Goal: Task Accomplishment & Management: Use online tool/utility

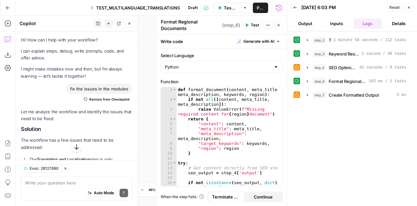
scroll to position [157, 0]
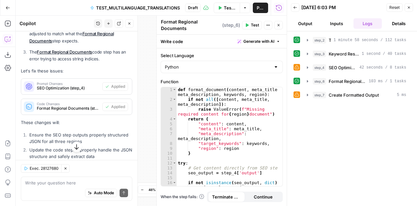
click at [390, 7] on span "Reset" at bounding box center [394, 8] width 10 height 6
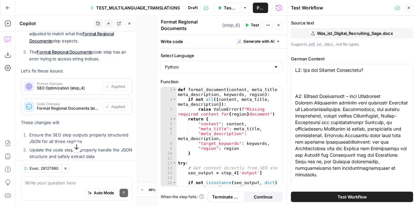
click at [408, 9] on icon "button" at bounding box center [409, 8] width 4 height 4
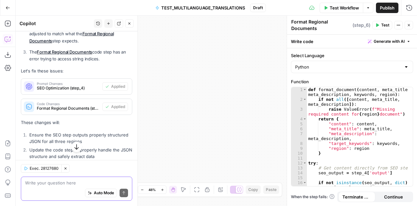
click at [38, 184] on textarea at bounding box center [76, 182] width 103 height 7
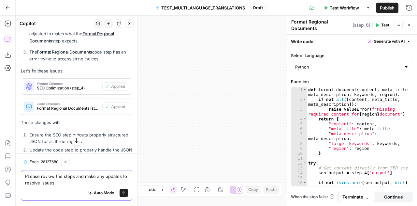
type textarea "PLease review the steps and make any updates to resolve issues"
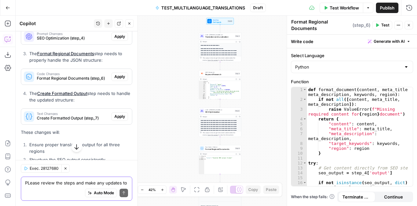
scroll to position [442, 0]
click at [118, 38] on span "Apply" at bounding box center [119, 37] width 11 height 6
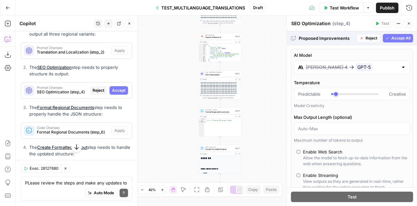
scroll to position [366, 0]
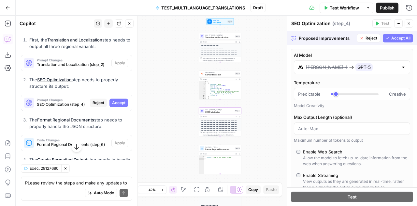
click at [117, 100] on span "Accept" at bounding box center [118, 103] width 13 height 6
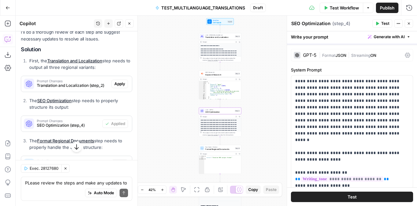
scroll to position [387, 0]
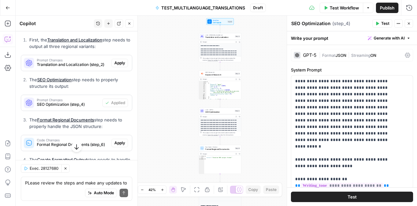
click at [221, 190] on icon "button" at bounding box center [220, 189] width 5 height 5
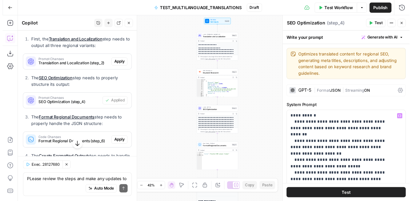
scroll to position [704, 0]
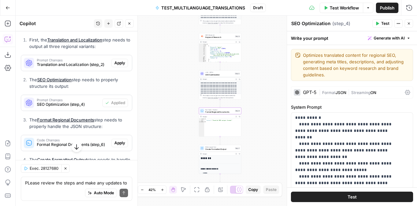
click at [114, 142] on span "Apply" at bounding box center [119, 143] width 11 height 6
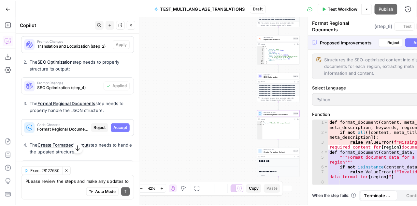
scroll to position [366, 0]
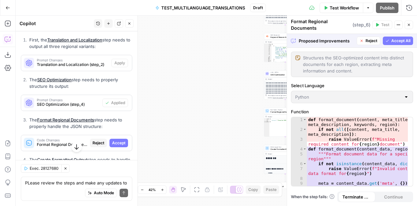
click at [400, 41] on span "Accept All" at bounding box center [400, 41] width 19 height 6
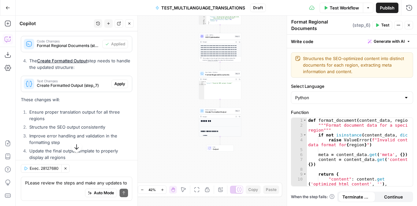
scroll to position [485, 0]
click at [114, 84] on span "Apply" at bounding box center [119, 84] width 11 height 6
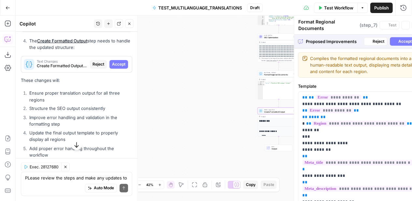
type textarea "Create Formatted Output"
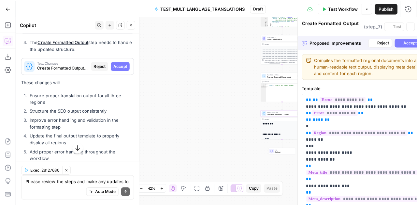
scroll to position [465, 0]
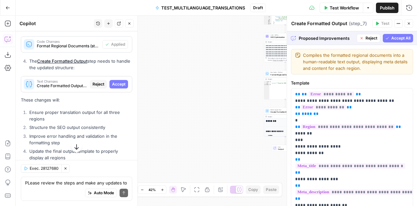
click at [393, 38] on span "Accept All" at bounding box center [400, 38] width 19 height 6
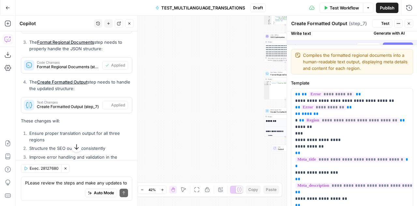
scroll to position [485, 0]
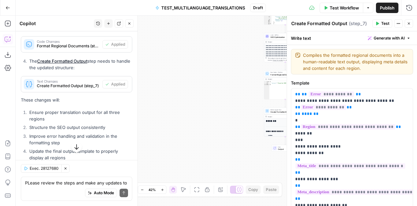
click at [409, 25] on icon "button" at bounding box center [409, 24] width 4 height 4
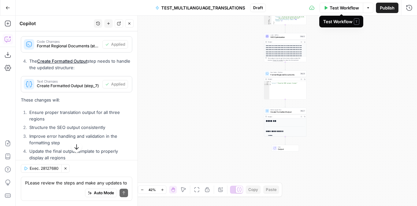
click at [349, 7] on span "Test Workflow" at bounding box center [344, 8] width 29 height 7
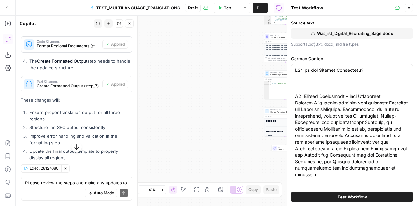
click at [351, 196] on span "Test Workflow" at bounding box center [352, 196] width 29 height 7
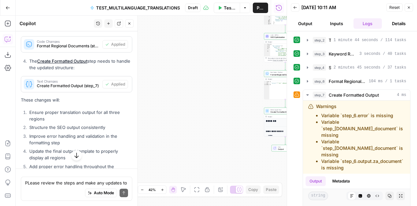
scroll to position [485, 0]
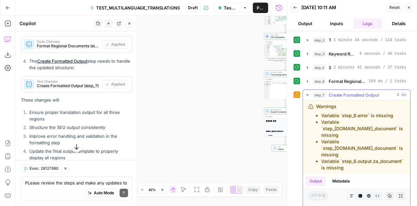
click at [308, 94] on icon "button" at bounding box center [307, 94] width 2 height 1
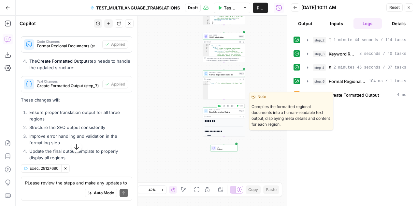
click at [222, 112] on span "Create Formatted Output" at bounding box center [223, 111] width 28 height 3
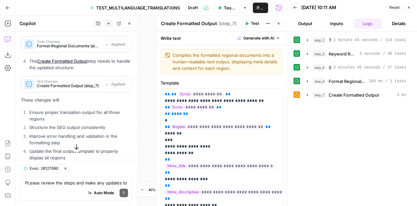
click at [396, 8] on span "Reset" at bounding box center [394, 8] width 10 height 6
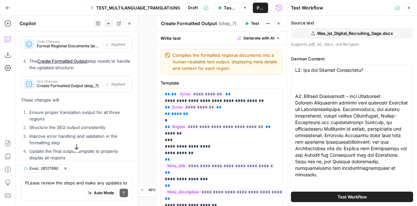
click at [409, 9] on icon "button" at bounding box center [409, 8] width 4 height 4
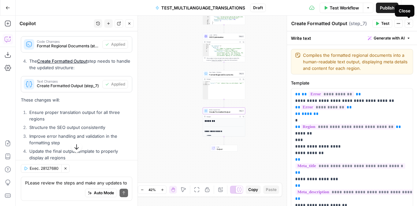
click at [409, 25] on icon "button" at bounding box center [409, 24] width 4 height 4
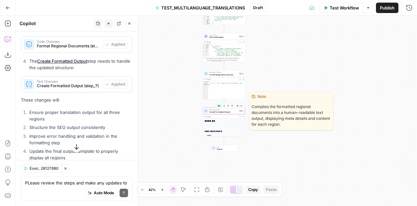
click at [224, 109] on span "Write Liquid Text" at bounding box center [223, 110] width 28 height 2
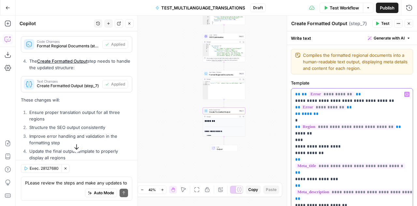
click at [338, 95] on span "**********" at bounding box center [332, 94] width 46 height 6
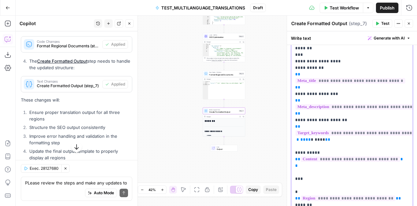
scroll to position [0, 0]
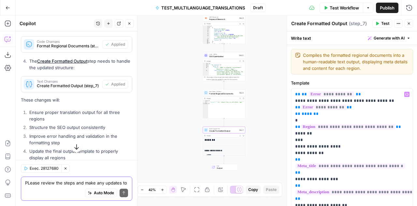
click at [65, 184] on textarea "PLease review the steps and make any updates to resolve issues" at bounding box center [76, 182] width 103 height 7
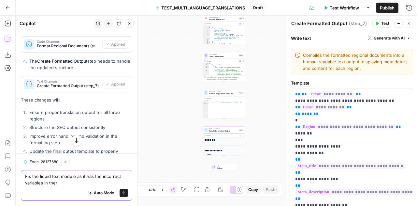
type textarea "Fix the liquid text module as it has the incorrect variables in there"
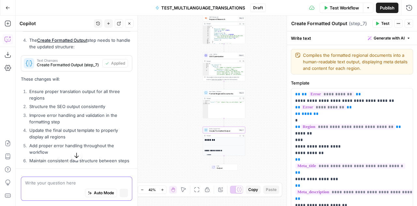
scroll to position [465, 0]
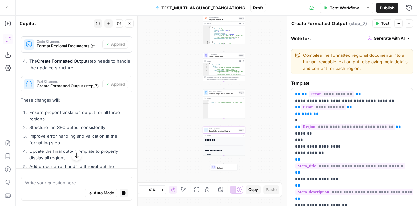
type textarea "*"
click at [222, 111] on div "{ "error" : "'str' object has no attribute 'get'" }" at bounding box center [226, 110] width 37 height 21
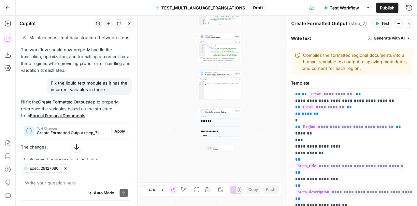
scroll to position [671, 0]
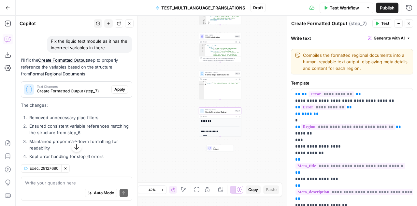
click at [117, 92] on span "Apply" at bounding box center [119, 89] width 11 height 6
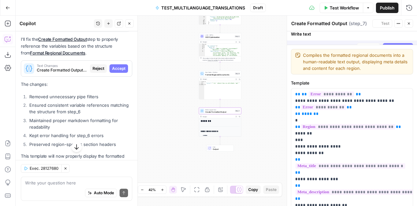
scroll to position [650, 0]
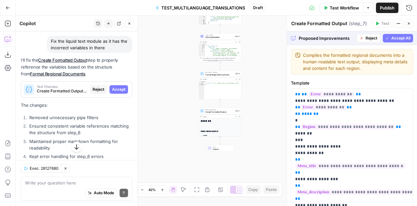
click at [400, 36] on span "Accept All" at bounding box center [400, 38] width 19 height 6
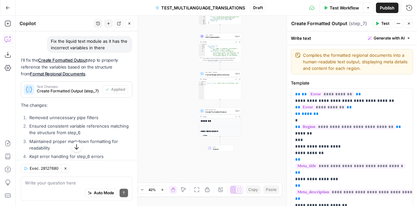
scroll to position [725, 0]
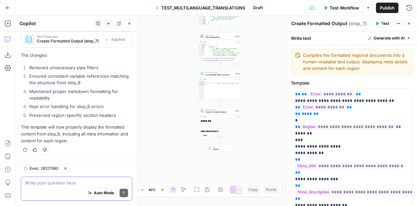
click at [55, 182] on textarea at bounding box center [76, 182] width 103 height 7
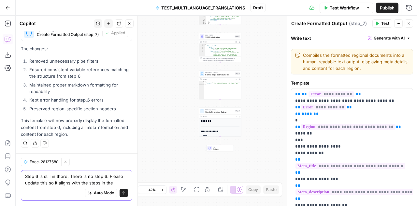
type textarea "Step 6 is still in there. There is no step 6. Please update this so it aligns w…"
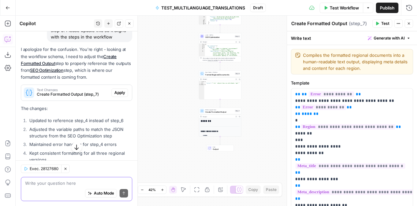
scroll to position [850, 0]
click at [114, 95] on span "Apply" at bounding box center [119, 93] width 11 height 6
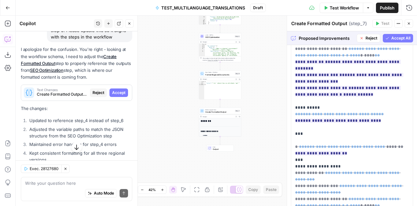
scroll to position [370, 0]
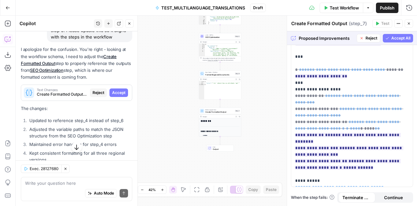
click at [391, 39] on span "Accept All" at bounding box center [400, 38] width 19 height 6
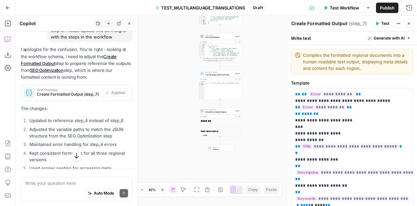
scroll to position [861, 0]
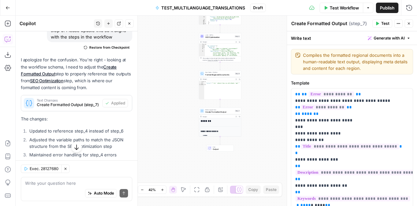
click at [343, 7] on span "Test Workflow" at bounding box center [344, 8] width 29 height 7
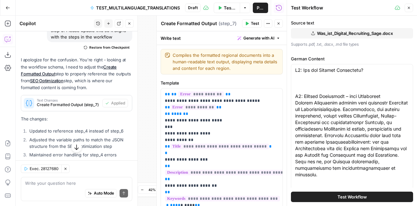
click at [350, 196] on span "Test Workflow" at bounding box center [352, 196] width 29 height 7
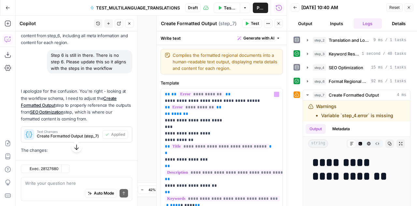
scroll to position [861, 0]
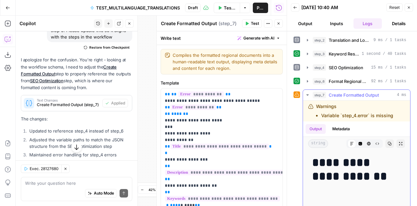
click at [307, 94] on icon "button" at bounding box center [307, 94] width 5 height 5
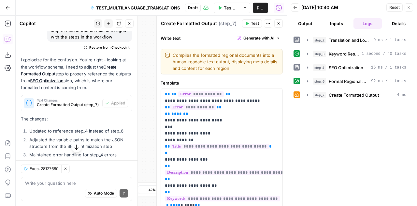
click at [396, 8] on span "Reset" at bounding box center [394, 8] width 10 height 6
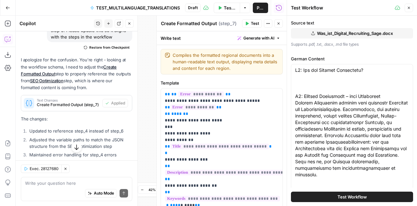
click at [343, 196] on span "Test Workflow" at bounding box center [352, 196] width 29 height 7
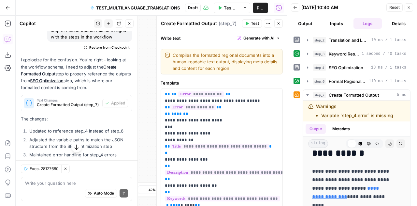
scroll to position [956, 0]
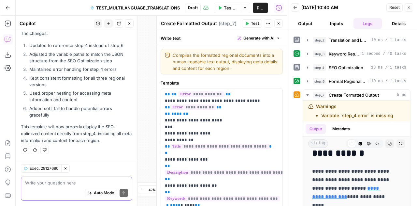
click at [58, 183] on textarea at bounding box center [76, 182] width 103 height 7
type textarea "Correct the error in step 5"
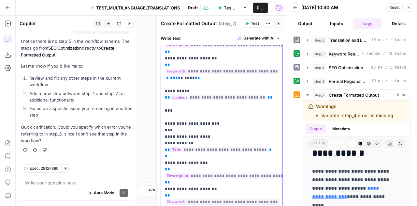
scroll to position [272, 0]
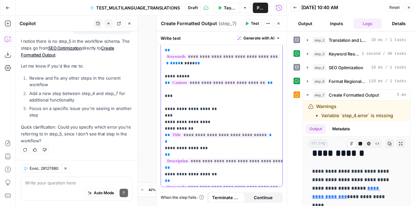
drag, startPoint x: 162, startPoint y: 93, endPoint x: 244, endPoint y: 75, distance: 83.9
click at [244, 75] on div "**********" at bounding box center [222, 1] width 122 height 370
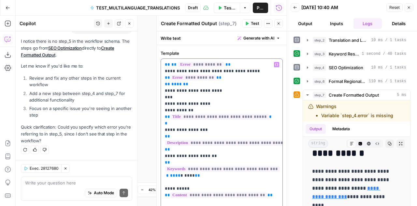
scroll to position [29, 0]
drag, startPoint x: 229, startPoint y: 91, endPoint x: 158, endPoint y: 61, distance: 76.8
click at [158, 61] on div "**********" at bounding box center [221, 111] width 130 height 190
copy p "**********"
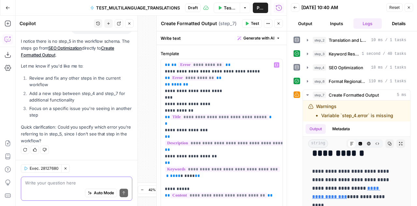
click at [53, 181] on textarea at bounding box center [76, 182] width 103 height 7
paste textarea "{% if step_4.error %} Error occurred while optimizing content: {{step_4.error}}…"
type textarea "{% if step_4.error %} Error occurred while optimizing content: {{step_4.error}}…"
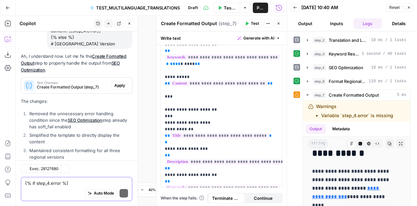
scroll to position [1266, 0]
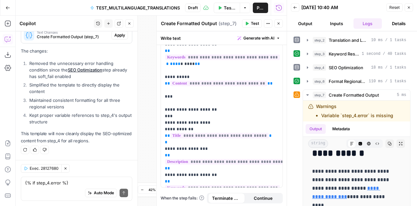
click at [116, 36] on span "Apply" at bounding box center [119, 35] width 11 height 6
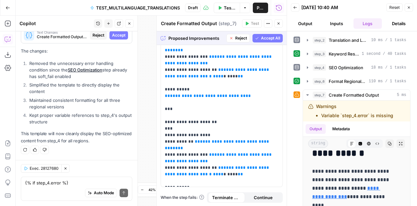
click at [270, 37] on span "Accept All" at bounding box center [270, 38] width 19 height 6
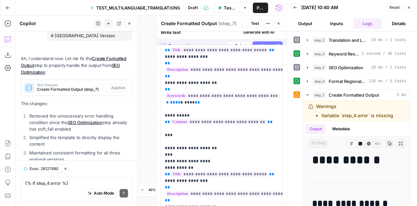
scroll to position [0, 0]
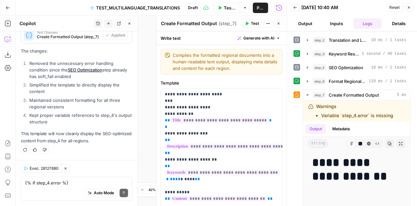
click at [398, 8] on span "Reset" at bounding box center [394, 8] width 10 height 6
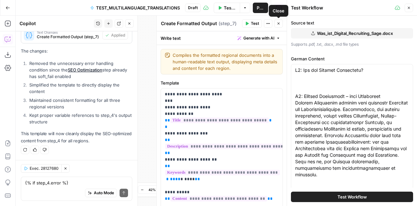
click at [280, 22] on icon "button" at bounding box center [279, 24] width 4 height 4
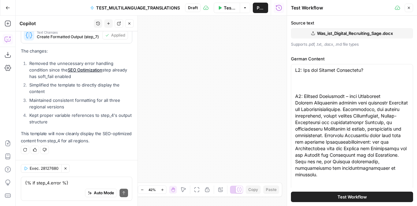
click at [412, 9] on button "Close" at bounding box center [409, 8] width 8 height 8
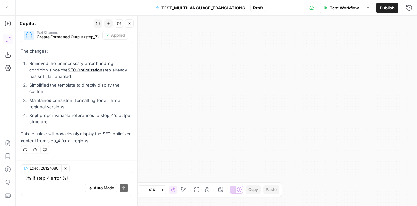
scroll to position [1287, 0]
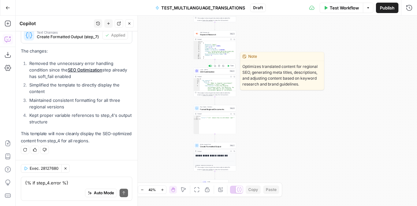
click at [216, 72] on span "SEO Optimization" at bounding box center [214, 71] width 28 height 3
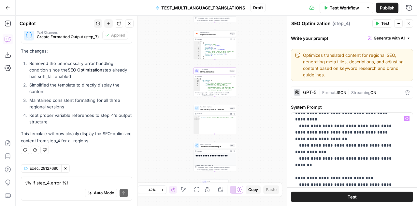
scroll to position [592, 0]
click at [366, 129] on p "**********" at bounding box center [347, 70] width 104 height 1095
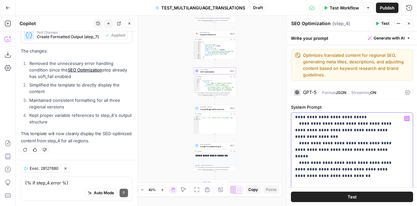
scroll to position [758, 0]
click at [69, 184] on textarea "{% if step_4.error %} Error occurred while optimizing content: {{step_4.error}}…" at bounding box center [76, 182] width 103 height 7
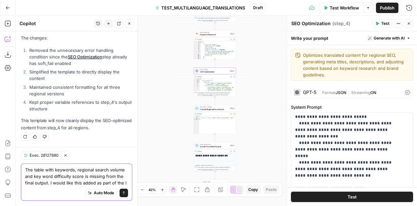
scroll to position [1307, 0]
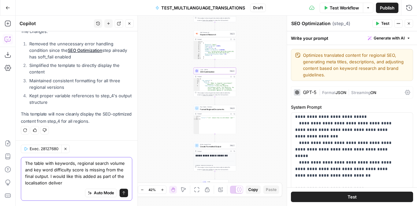
type textarea "The table with keywords, regional search volume and key word difficulty score i…"
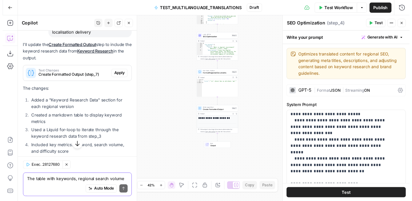
scroll to position [1420, 0]
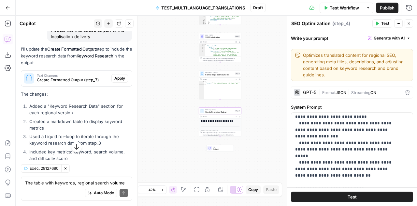
click at [116, 81] on span "Apply" at bounding box center [119, 78] width 11 height 6
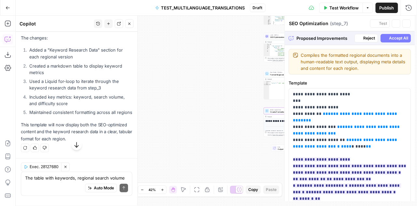
type textarea "Create Formatted Output"
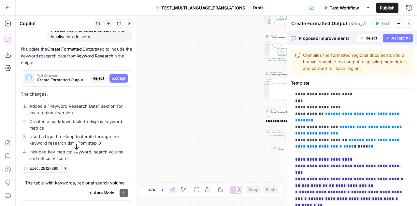
click at [383, 37] on button "Accept All" at bounding box center [398, 38] width 30 height 8
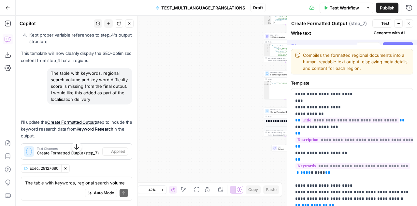
scroll to position [1420, 0]
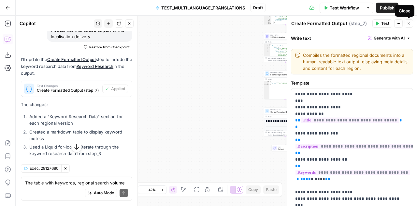
click at [409, 24] on icon "button" at bounding box center [409, 24] width 4 height 4
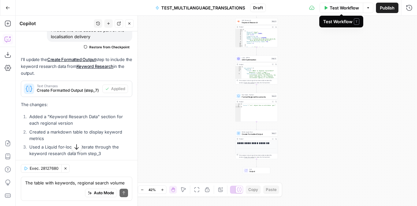
click at [342, 6] on span "Test Workflow" at bounding box center [344, 8] width 29 height 7
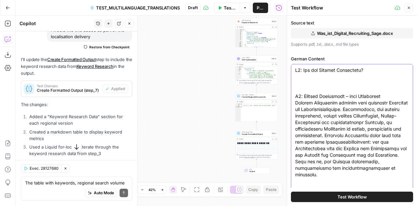
click at [345, 197] on span "Test Workflow" at bounding box center [352, 196] width 29 height 7
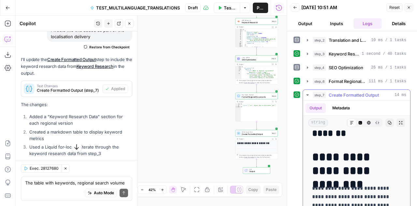
scroll to position [1997, 0]
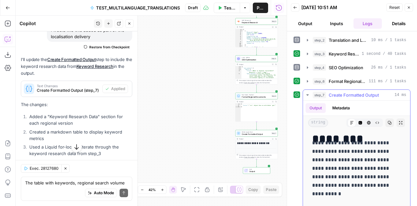
click at [350, 170] on p "**********" at bounding box center [351, 167] width 79 height 59
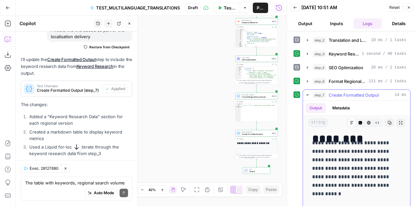
click at [350, 170] on p "**********" at bounding box center [351, 167] width 79 height 59
click at [388, 122] on icon "button" at bounding box center [390, 123] width 4 height 4
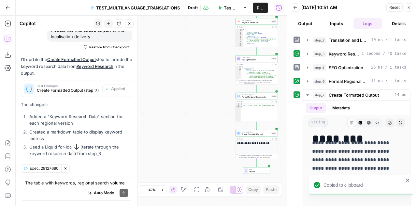
click at [412, 7] on button "Close" at bounding box center [409, 7] width 8 height 8
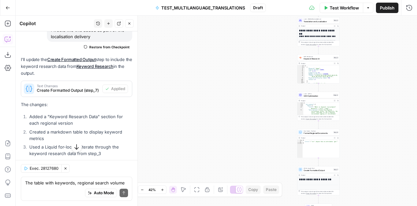
drag, startPoint x: 202, startPoint y: 79, endPoint x: 403, endPoint y: 26, distance: 207.5
click at [403, 26] on div "**********" at bounding box center [216, 111] width 401 height 190
click at [144, 190] on icon "button" at bounding box center [142, 190] width 4 height 4
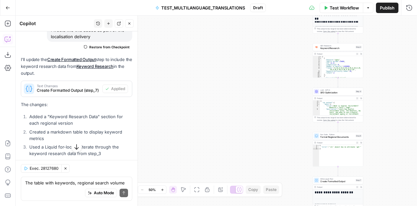
click at [161, 189] on icon "button" at bounding box center [163, 190] width 4 height 4
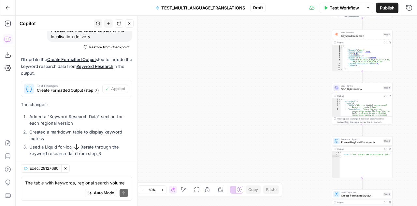
click at [140, 191] on icon "button" at bounding box center [142, 190] width 4 height 4
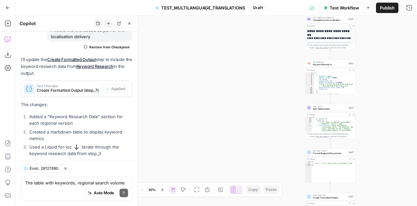
drag, startPoint x: 380, startPoint y: 73, endPoint x: 372, endPoint y: 89, distance: 17.9
click at [372, 89] on div "**********" at bounding box center [216, 111] width 401 height 190
click at [151, 189] on span "50%" at bounding box center [152, 189] width 7 height 5
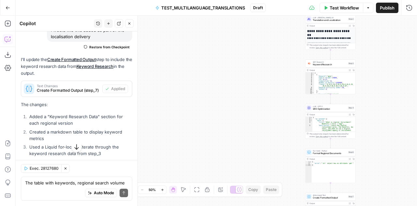
click at [151, 189] on span "50%" at bounding box center [152, 189] width 7 height 5
click at [130, 25] on icon "button" at bounding box center [129, 24] width 4 height 4
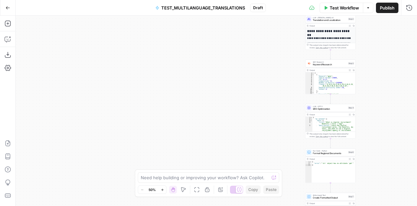
click at [151, 190] on span "50%" at bounding box center [152, 189] width 7 height 5
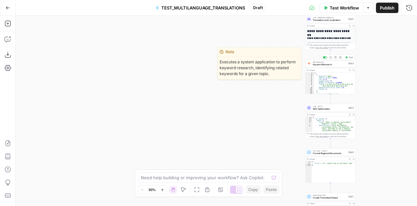
click at [390, 85] on div "**********" at bounding box center [216, 111] width 401 height 190
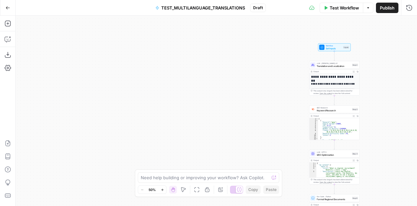
click at [345, 82] on h2 "**********" at bounding box center [333, 83] width 44 height 3
click at [355, 71] on span "Expand Output" at bounding box center [355, 71] width 0 height 0
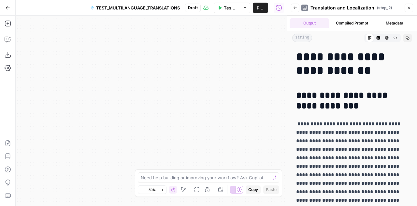
click at [410, 6] on icon "button" at bounding box center [409, 8] width 4 height 4
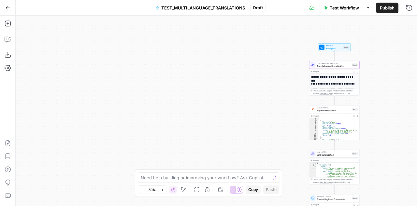
click at [369, 7] on icon "button" at bounding box center [368, 8] width 4 height 4
click at [392, 70] on div "**********" at bounding box center [216, 111] width 401 height 190
click at [319, 77] on h1 "**********" at bounding box center [333, 77] width 44 height 4
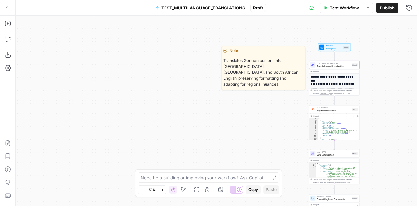
click at [320, 65] on span "Translation and Localization" at bounding box center [334, 65] width 34 height 3
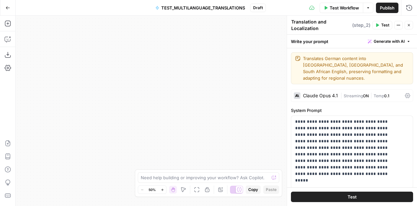
drag, startPoint x: 317, startPoint y: 29, endPoint x: 288, endPoint y: 21, distance: 30.1
click at [288, 21] on div "**********" at bounding box center [352, 111] width 130 height 190
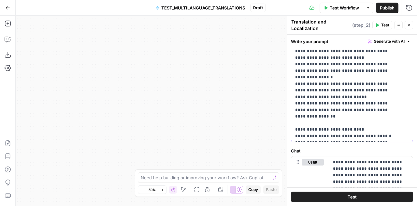
scroll to position [319, 0]
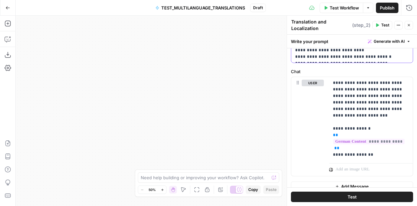
drag, startPoint x: 295, startPoint y: 114, endPoint x: 407, endPoint y: 51, distance: 128.4
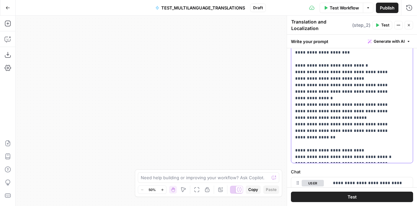
scroll to position [218, 0]
copy p "**********"
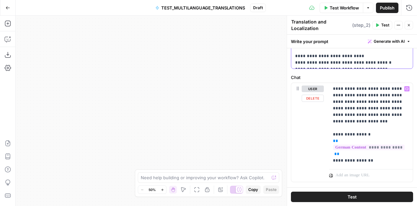
scroll to position [318, 0]
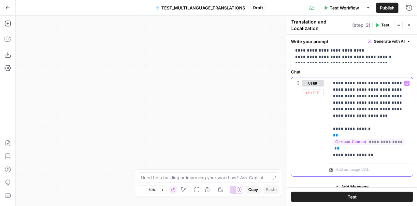
click at [380, 80] on p "**********" at bounding box center [368, 119] width 71 height 78
drag, startPoint x: 331, startPoint y: 73, endPoint x: 395, endPoint y: 151, distance: 100.7
click at [395, 151] on div "**********" at bounding box center [371, 118] width 84 height 83
copy p "**********"
click at [410, 27] on icon "button" at bounding box center [409, 25] width 4 height 4
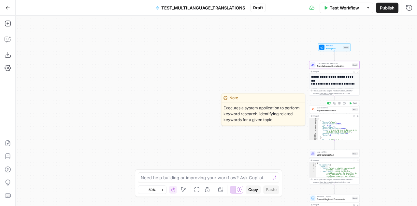
click at [331, 110] on span "Keyword Research" at bounding box center [334, 110] width 34 height 3
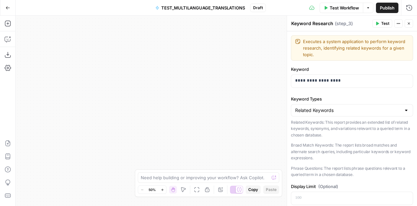
click at [412, 22] on button "Close" at bounding box center [409, 23] width 8 height 8
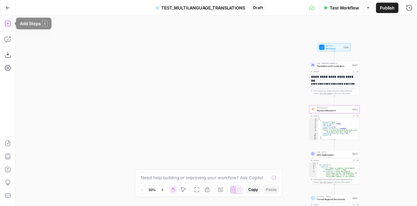
click at [6, 26] on icon "button" at bounding box center [8, 24] width 6 height 6
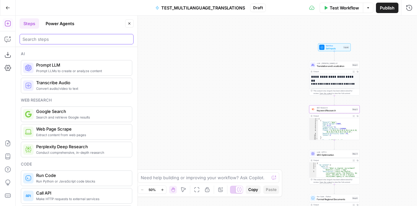
click at [53, 38] on input "search" at bounding box center [76, 39] width 108 height 7
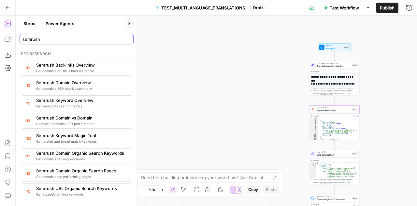
type input "semrush"
type textarea "**********"
click at [338, 129] on div "[ { "Keyword" : "gpac" , "Search Volume" : 14800 , "CPC" : 6.17 , "Competition"…" at bounding box center [337, 130] width 39 height 25
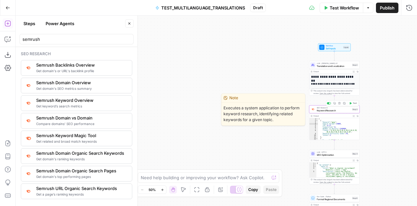
click at [330, 110] on span "Keyword Research" at bounding box center [334, 110] width 34 height 3
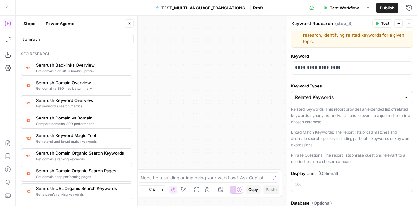
scroll to position [14, 0]
drag, startPoint x: 360, startPoint y: 161, endPoint x: 291, endPoint y: 105, distance: 89.3
click at [291, 105] on div "Related Keywords: This report provides an extended list of related keywords, sy…" at bounding box center [352, 134] width 122 height 59
copy div "Related Keywords: This report provides an extended list of related keywords, sy…"
click at [408, 23] on icon "button" at bounding box center [409, 24] width 4 height 4
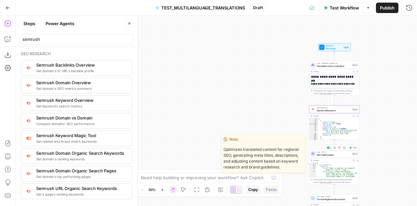
click at [323, 154] on span "SEO Optimization" at bounding box center [334, 154] width 34 height 3
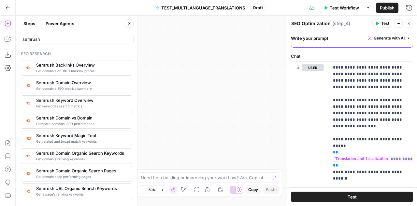
scroll to position [399, 0]
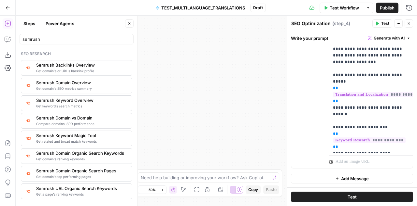
drag, startPoint x: 295, startPoint y: 118, endPoint x: 394, endPoint y: 146, distance: 102.9
click at [0, 0] on form "**********" at bounding box center [0, 0] width 0 height 0
click at [394, 146] on div "**********" at bounding box center [371, 74] width 84 height 155
drag, startPoint x: 394, startPoint y: 146, endPoint x: 334, endPoint y: 107, distance: 71.9
click at [334, 107] on div "**********" at bounding box center [371, 74] width 84 height 155
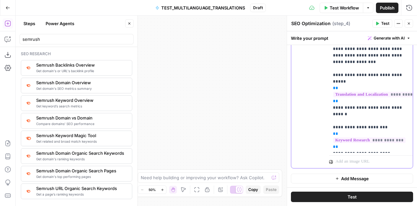
click at [320, 103] on div "user Delete" at bounding box center [313, 83] width 22 height 166
click at [393, 105] on p "**********" at bounding box center [368, 75] width 71 height 150
click at [409, 25] on icon "button" at bounding box center [409, 24] width 4 height 4
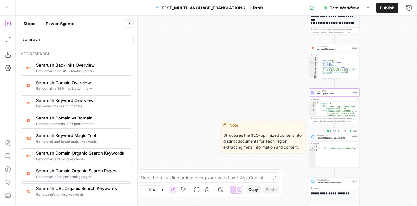
click at [327, 139] on span "Format Regional Documents" at bounding box center [334, 137] width 34 height 3
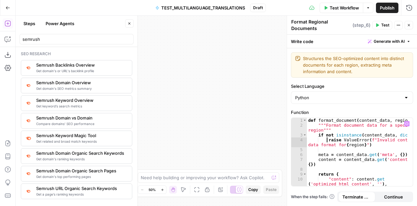
click at [327, 139] on div "def format_document ( content_data , region ) : """Format document data for a s…" at bounding box center [357, 160] width 101 height 84
type textarea "**********"
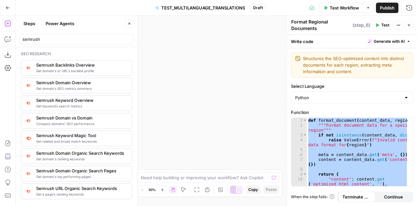
drag, startPoint x: 320, startPoint y: 26, endPoint x: 289, endPoint y: 20, distance: 31.2
click at [289, 20] on div "**********" at bounding box center [352, 111] width 130 height 190
click at [411, 25] on icon "button" at bounding box center [409, 25] width 4 height 4
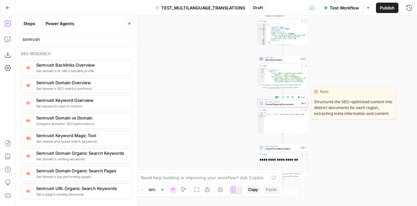
click at [286, 104] on span "Format Regional Documents" at bounding box center [282, 104] width 34 height 3
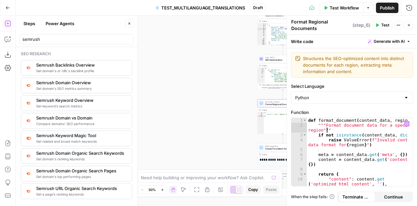
click at [328, 127] on div "def format_document ( content_data , region ) : """Format document data for a s…" at bounding box center [357, 160] width 101 height 84
type textarea "**********"
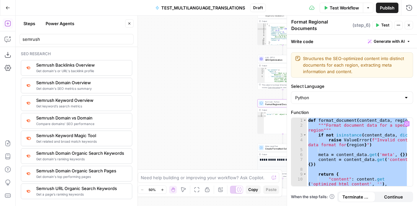
click at [408, 24] on icon "button" at bounding box center [409, 25] width 4 height 4
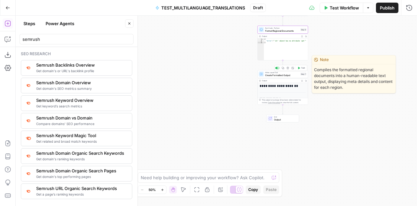
click at [273, 75] on span "Create Formatted Output" at bounding box center [282, 74] width 34 height 3
